Goal: Obtain resource: Download file/media

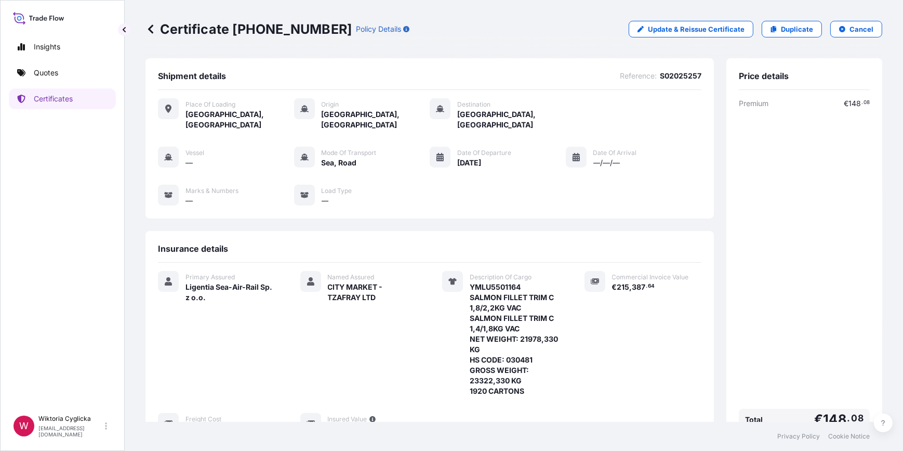
scroll to position [110, 0]
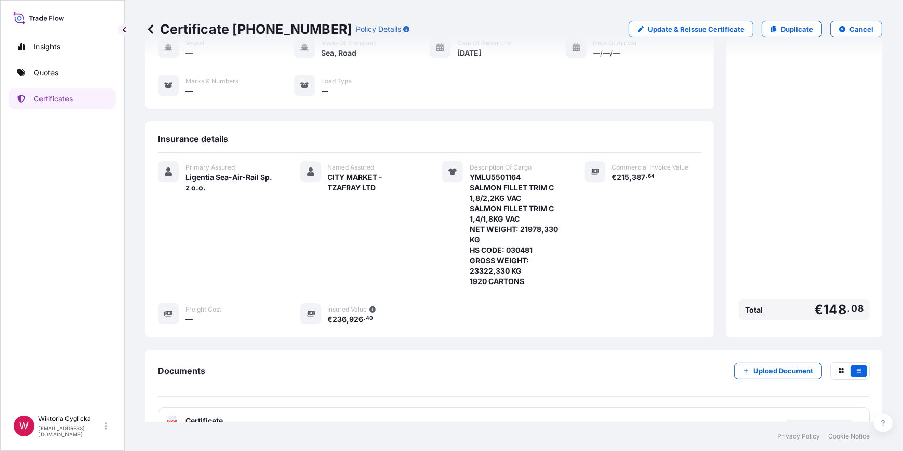
click at [64, 95] on p "Certificates" at bounding box center [53, 99] width 39 height 10
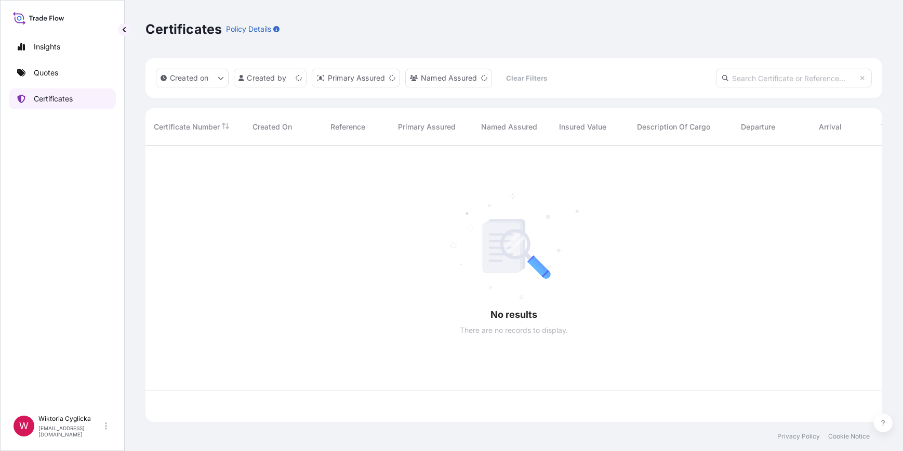
scroll to position [274, 730]
click at [57, 75] on p "Quotes" at bounding box center [46, 73] width 24 height 10
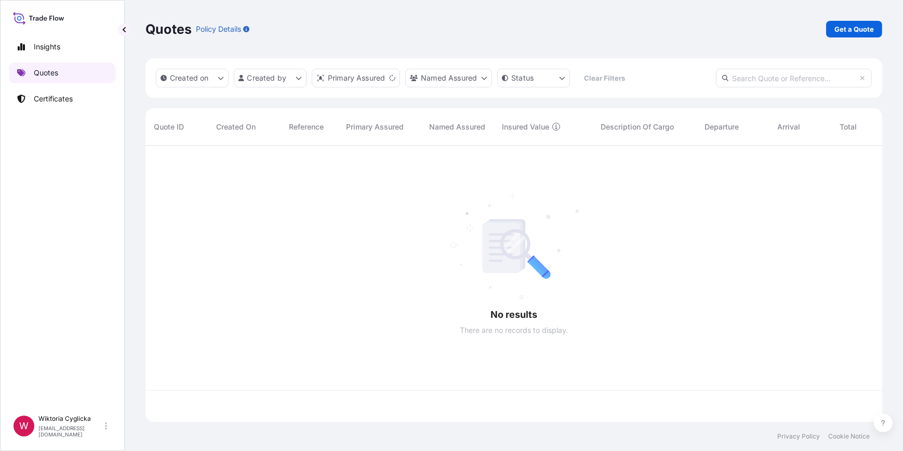
scroll to position [274, 730]
click at [764, 81] on input "text" at bounding box center [794, 78] width 156 height 19
paste input "S02022014"
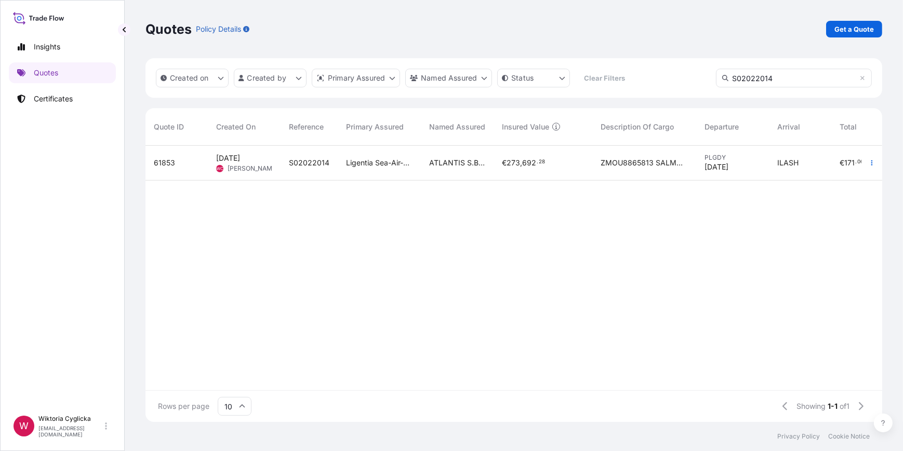
type input "S02022014"
click at [445, 160] on span "ATLANTIS S.B LTD" at bounding box center [457, 163] width 56 height 10
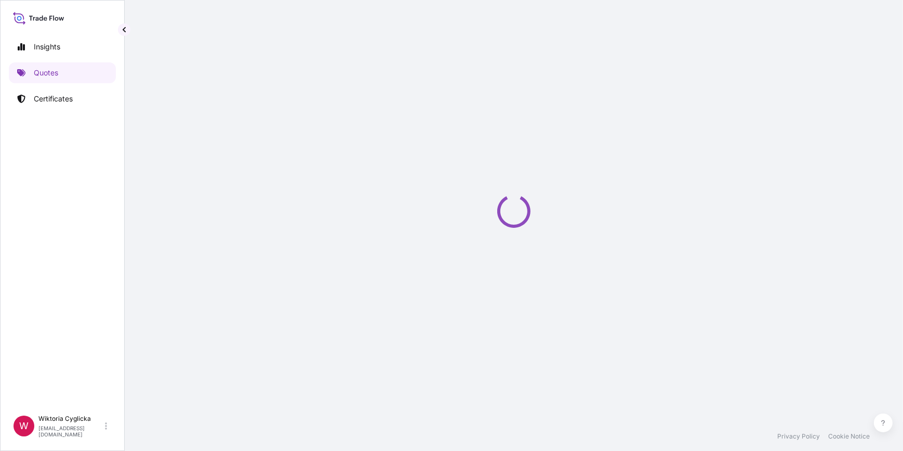
select select "Road / [GEOGRAPHIC_DATA]"
select select "Sea"
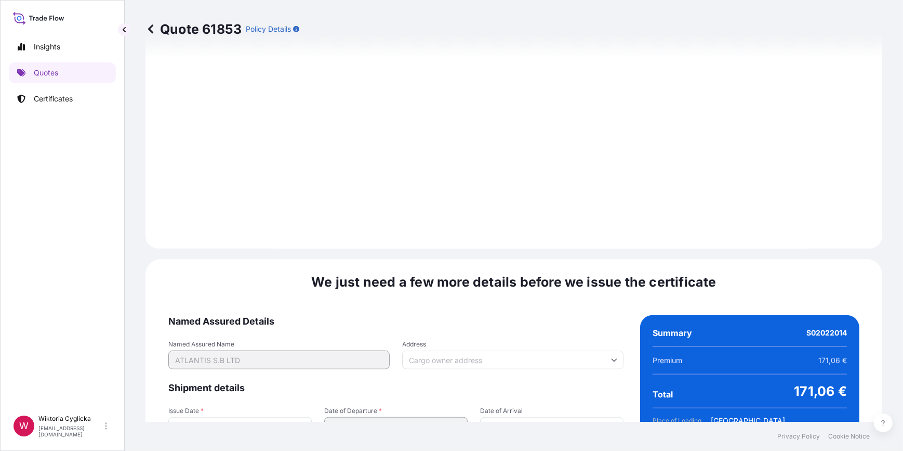
scroll to position [1323, 0]
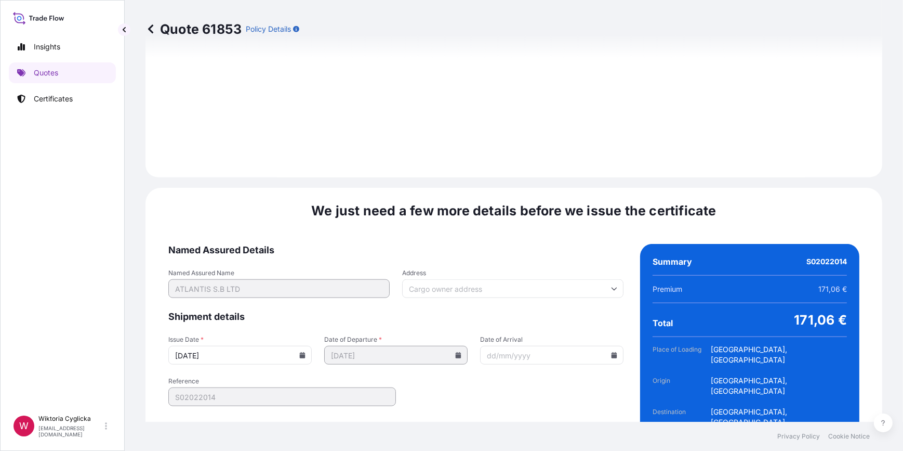
click at [300, 352] on icon at bounding box center [303, 355] width 6 height 6
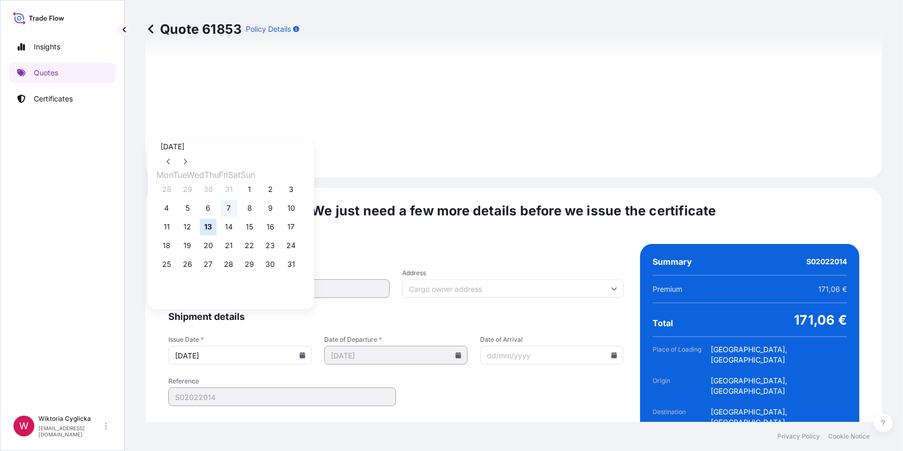
click at [233, 209] on button "7" at bounding box center [229, 208] width 17 height 17
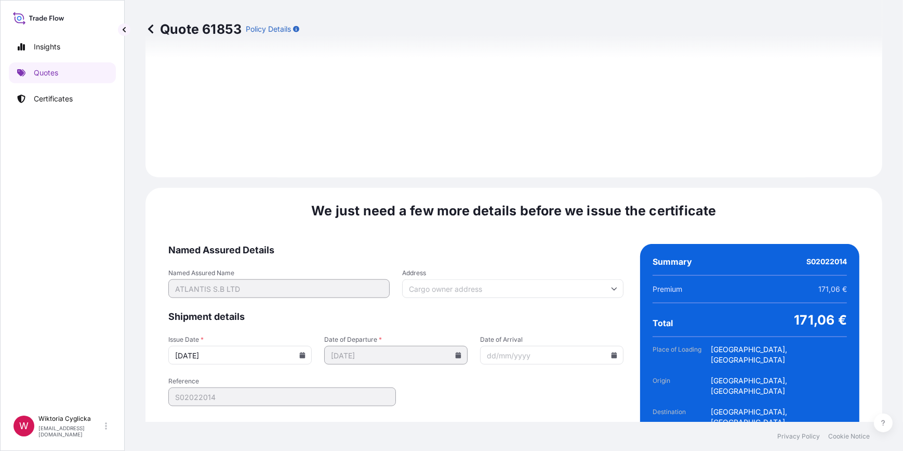
type input "[DATE]"
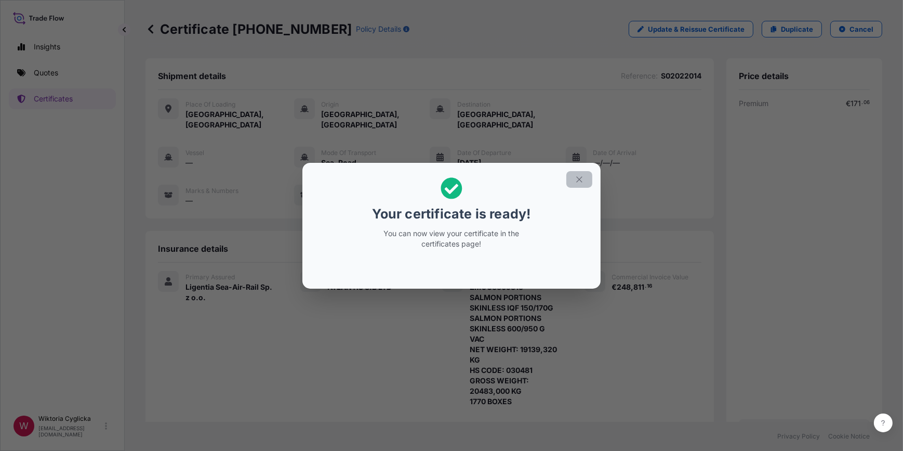
click at [580, 179] on icon "button" at bounding box center [579, 179] width 6 height 6
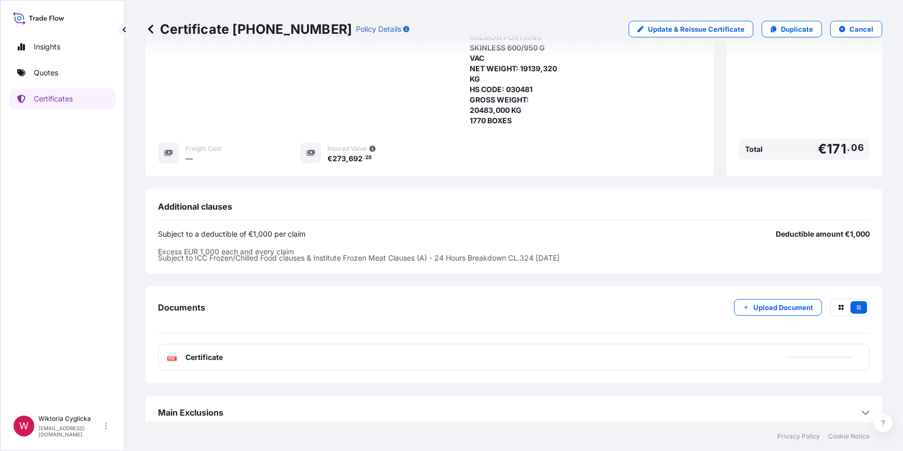
scroll to position [283, 0]
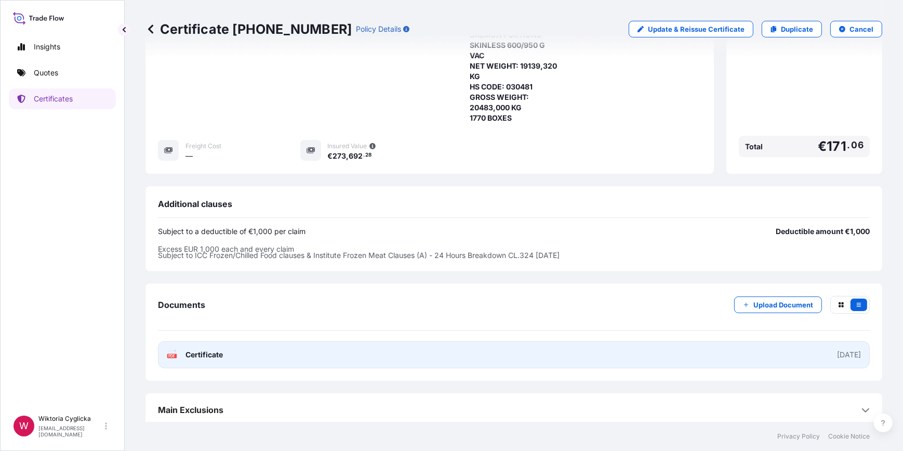
click at [350, 353] on link "PDF Certificate [DATE]" at bounding box center [514, 354] width 712 height 27
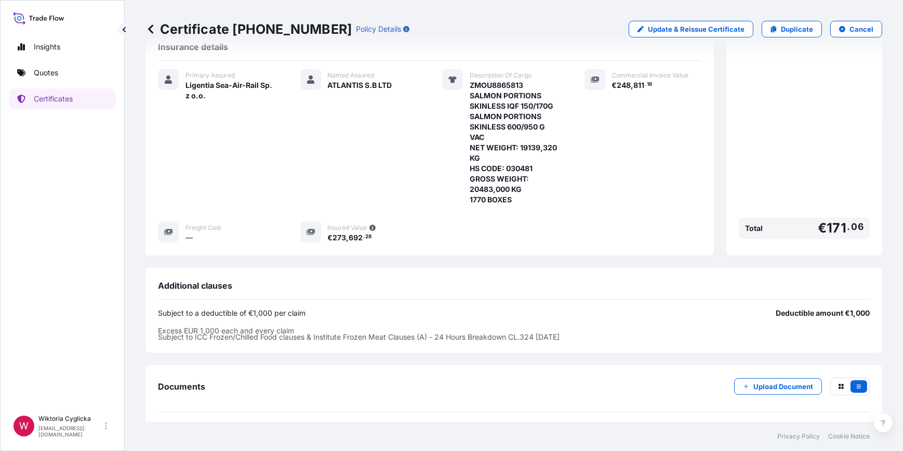
scroll to position [189, 0]
